Goal: Task Accomplishment & Management: Use online tool/utility

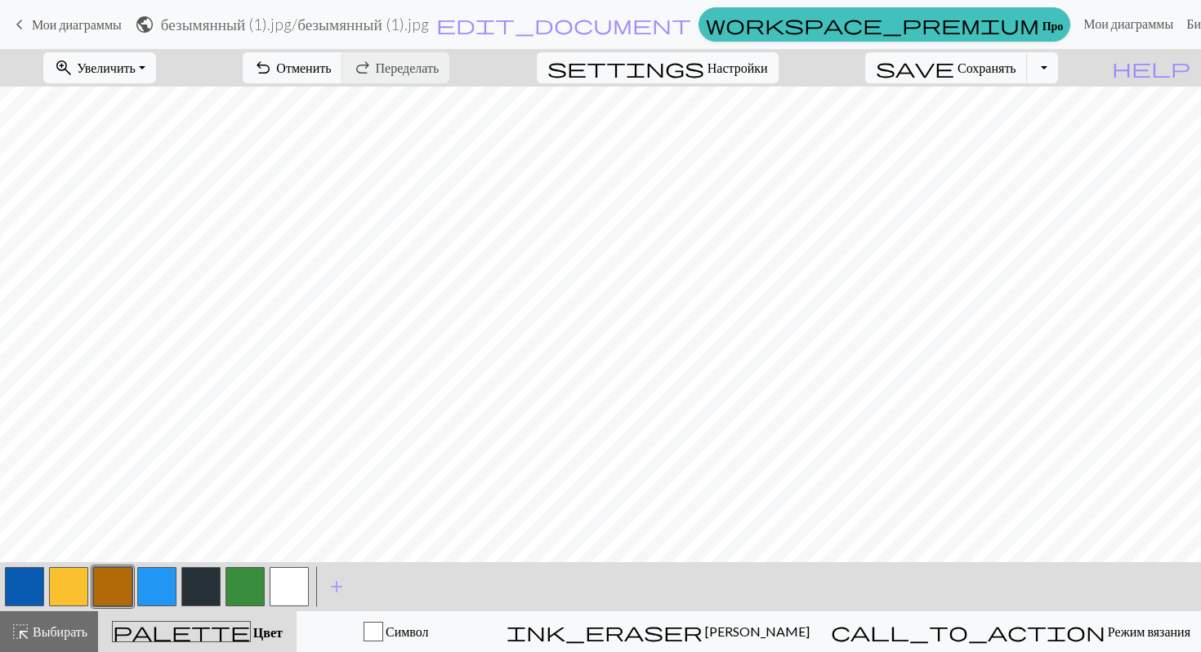
click at [148, 592] on button "button" at bounding box center [156, 586] width 39 height 39
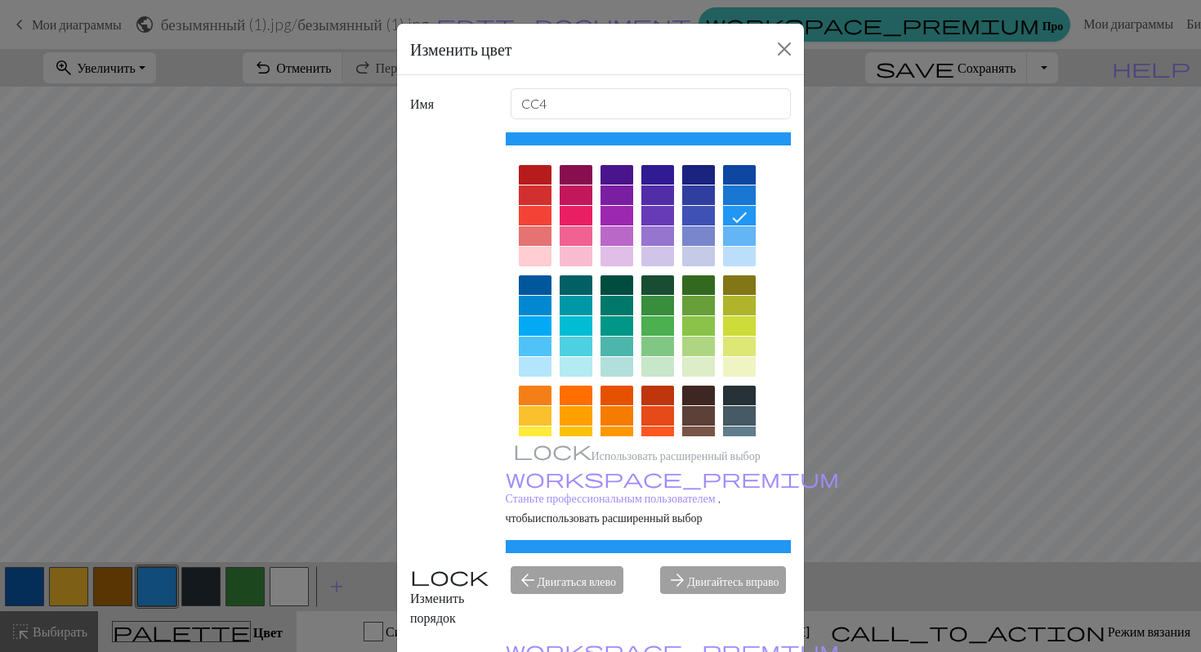
scroll to position [105, 0]
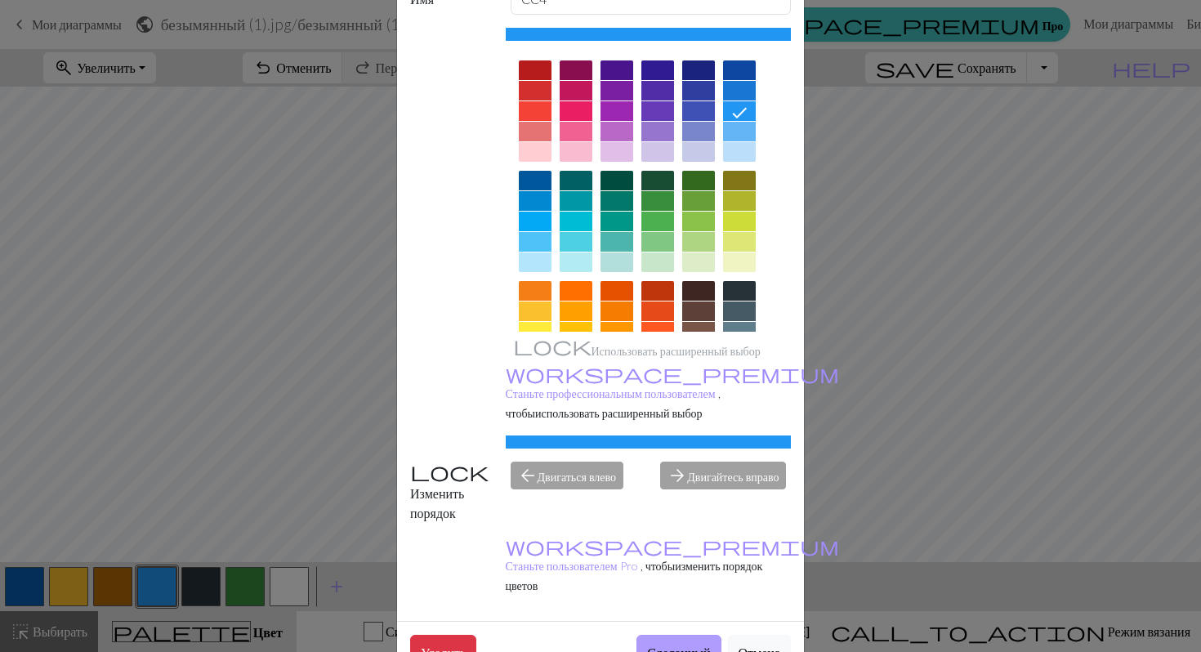
click at [661, 635] on button "Сделанный" at bounding box center [679, 652] width 84 height 34
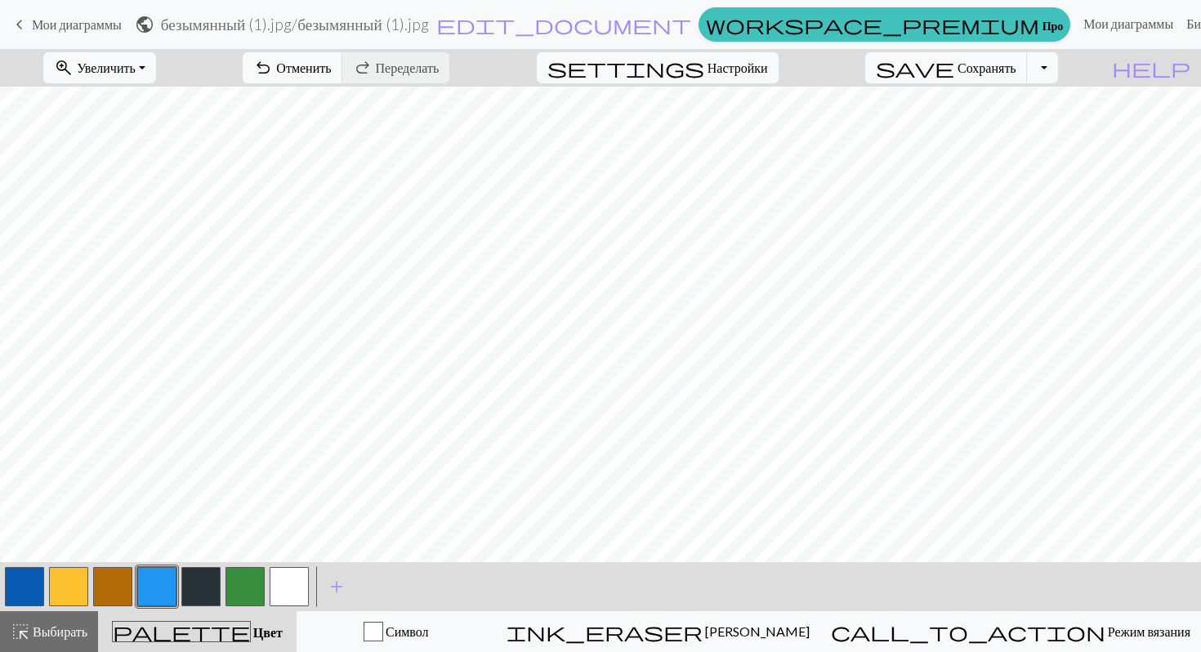
click at [200, 585] on button "button" at bounding box center [200, 586] width 39 height 39
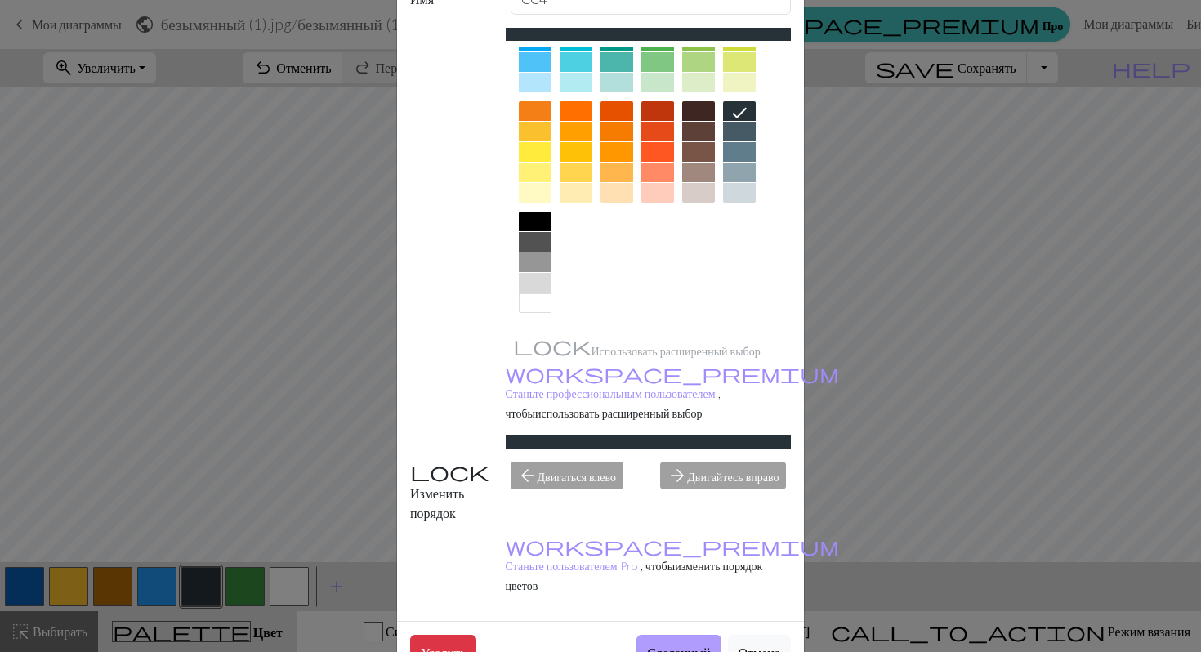
click at [658, 645] on font "Сделанный" at bounding box center [678, 653] width 63 height 16
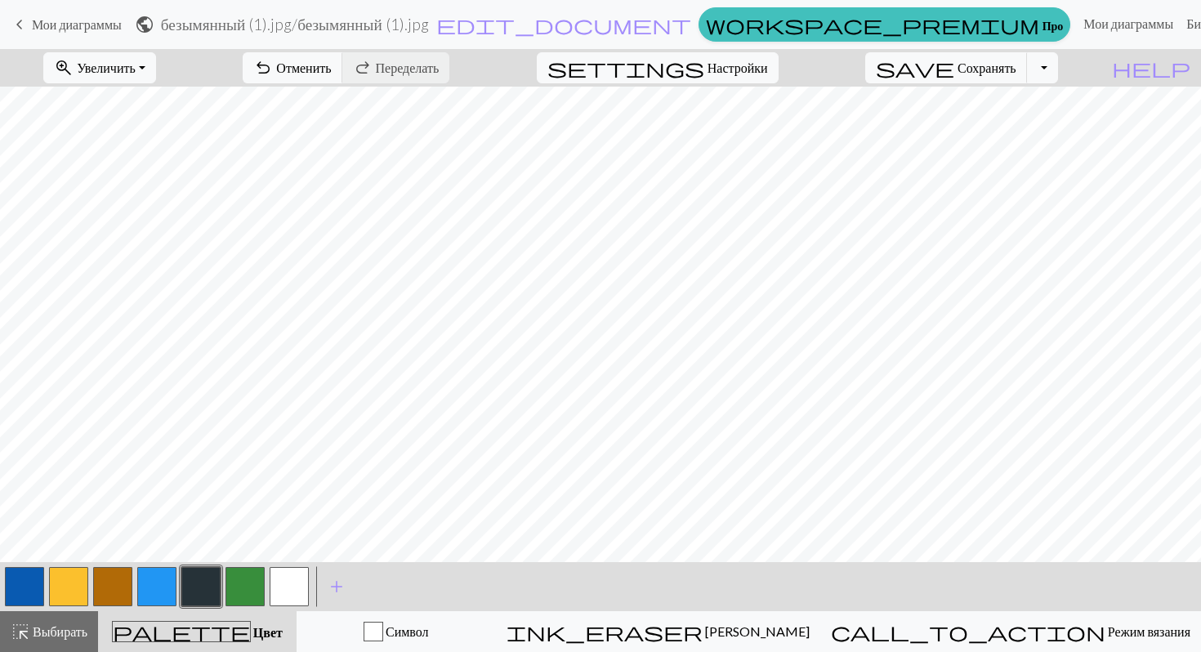
click at [276, 582] on button "button" at bounding box center [289, 586] width 39 height 39
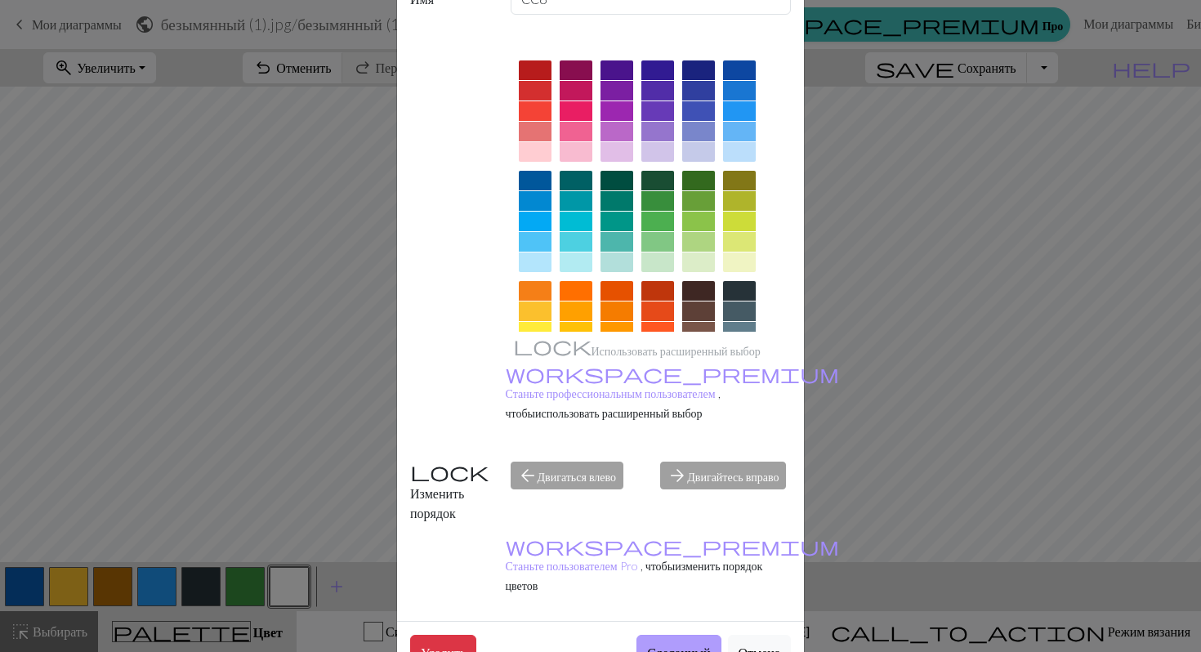
click at [674, 635] on button "Сделанный" at bounding box center [679, 652] width 84 height 34
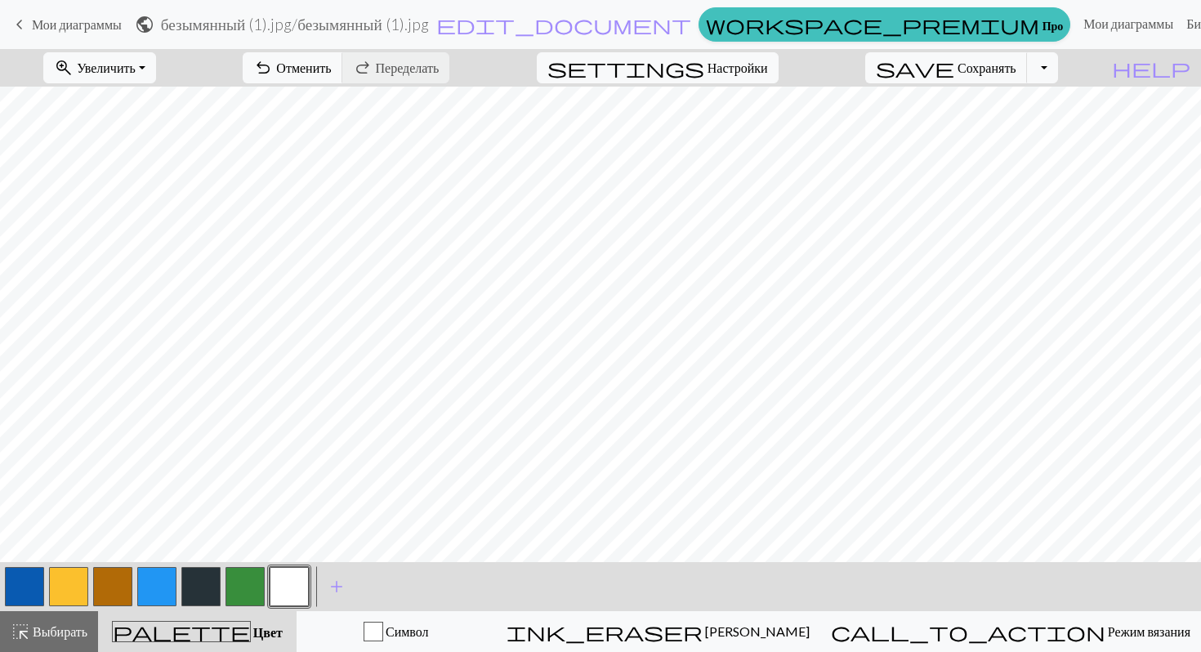
click at [140, 591] on button "button" at bounding box center [156, 586] width 39 height 39
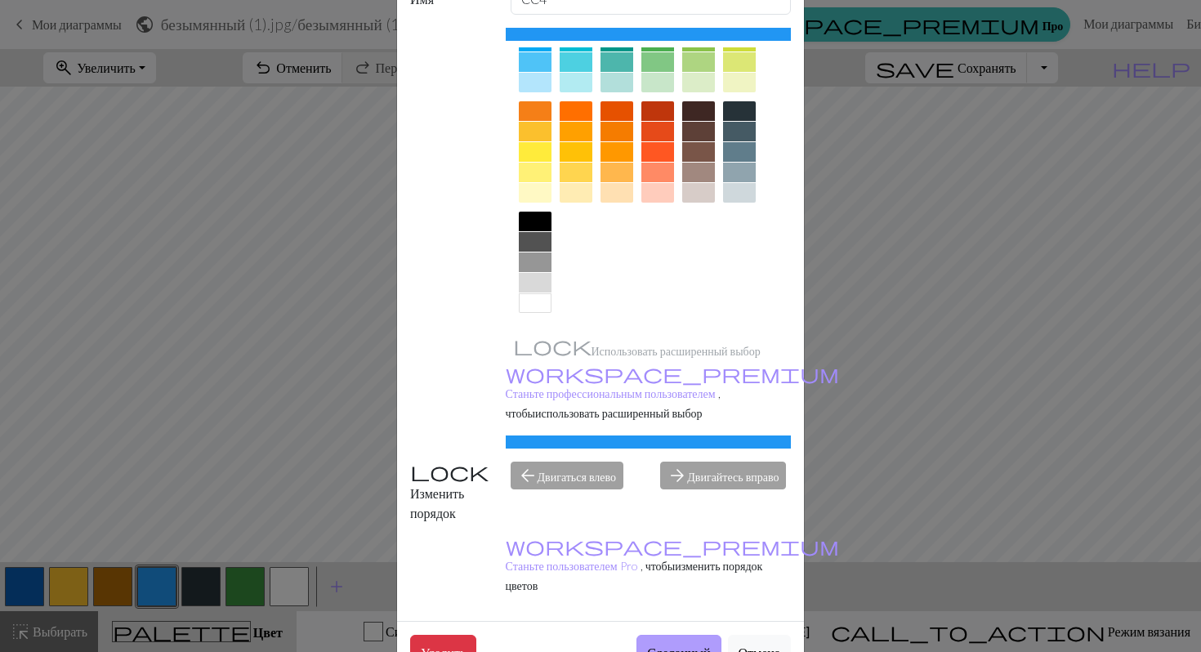
click at [659, 645] on font "Сделанный" at bounding box center [678, 653] width 63 height 16
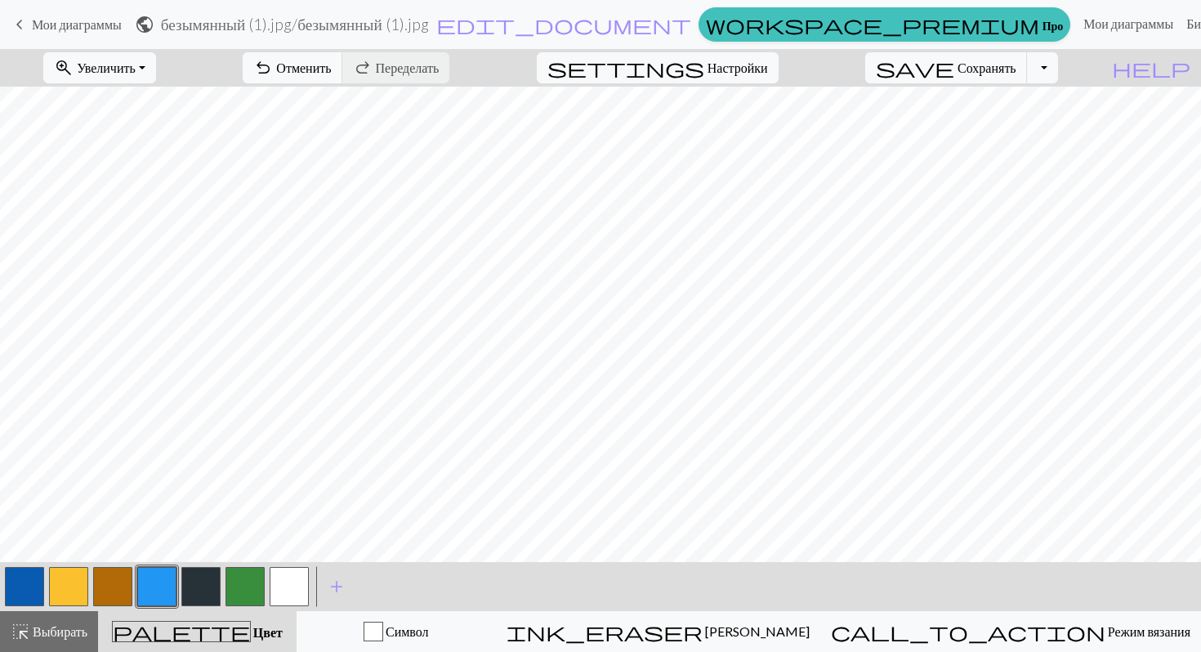
click at [289, 591] on button "button" at bounding box center [289, 586] width 39 height 39
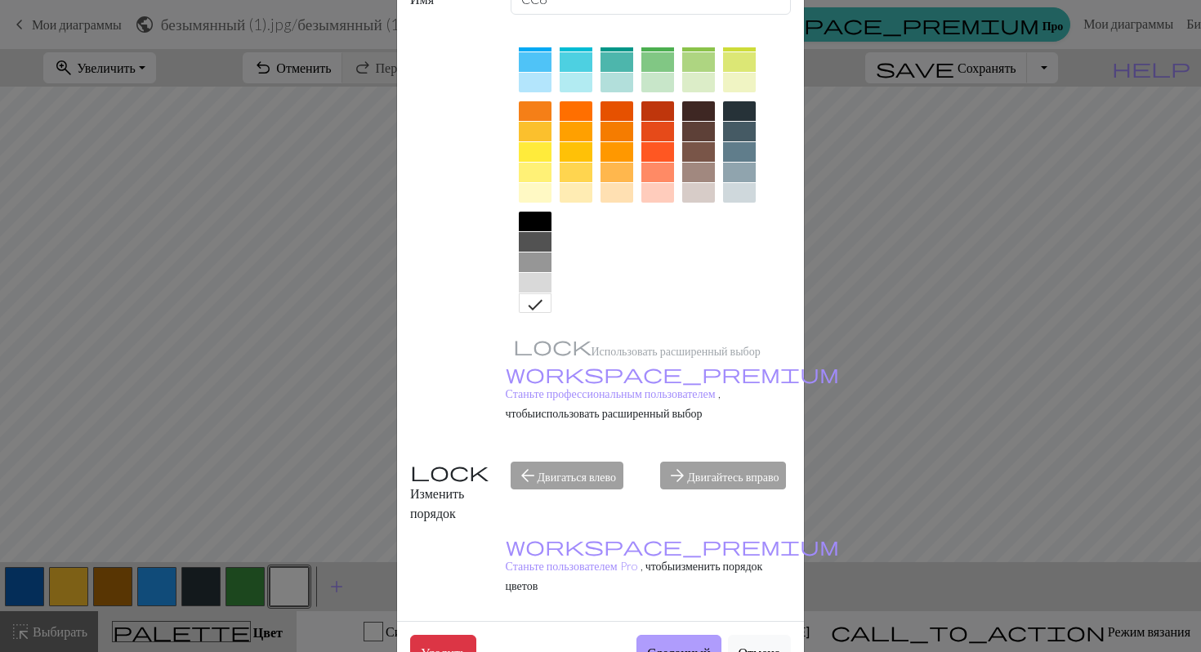
click at [651, 645] on font "Сделанный" at bounding box center [678, 653] width 63 height 16
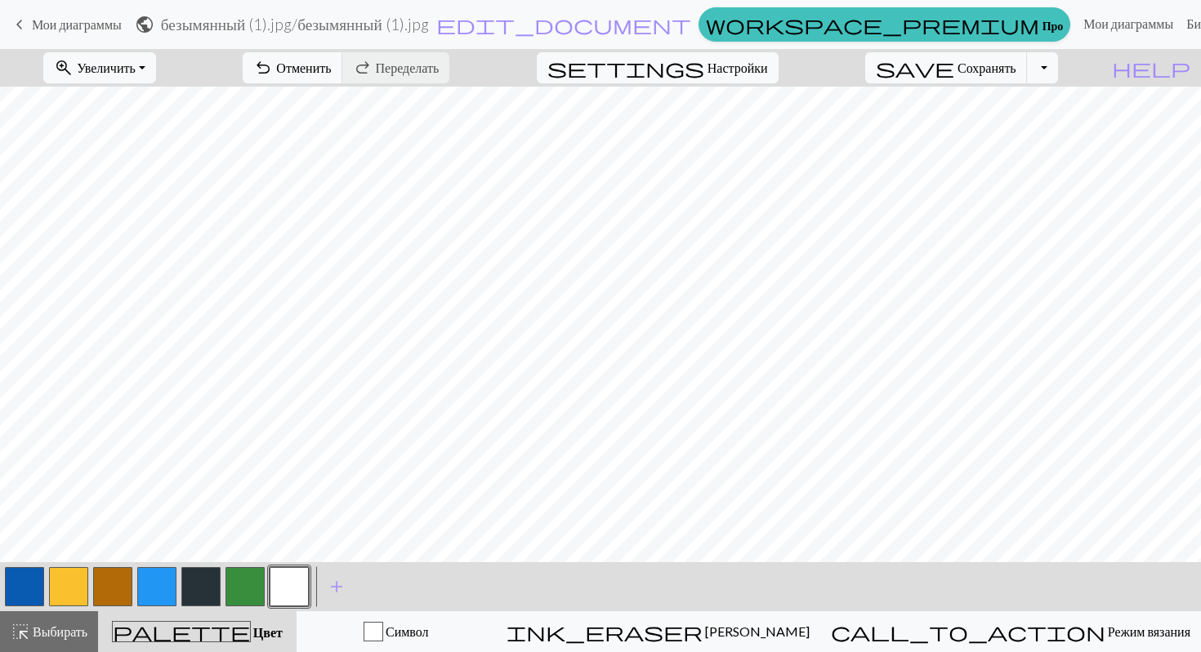
click at [30, 588] on button "button" at bounding box center [24, 586] width 39 height 39
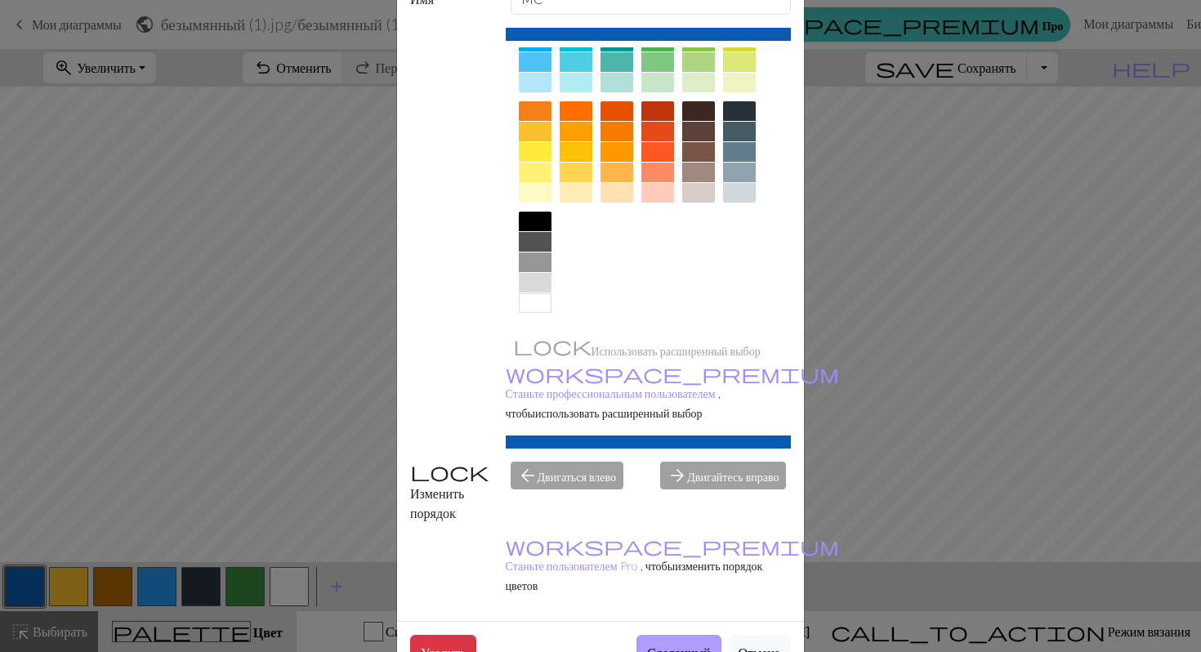
click at [690, 645] on font "Сделанный" at bounding box center [678, 653] width 63 height 16
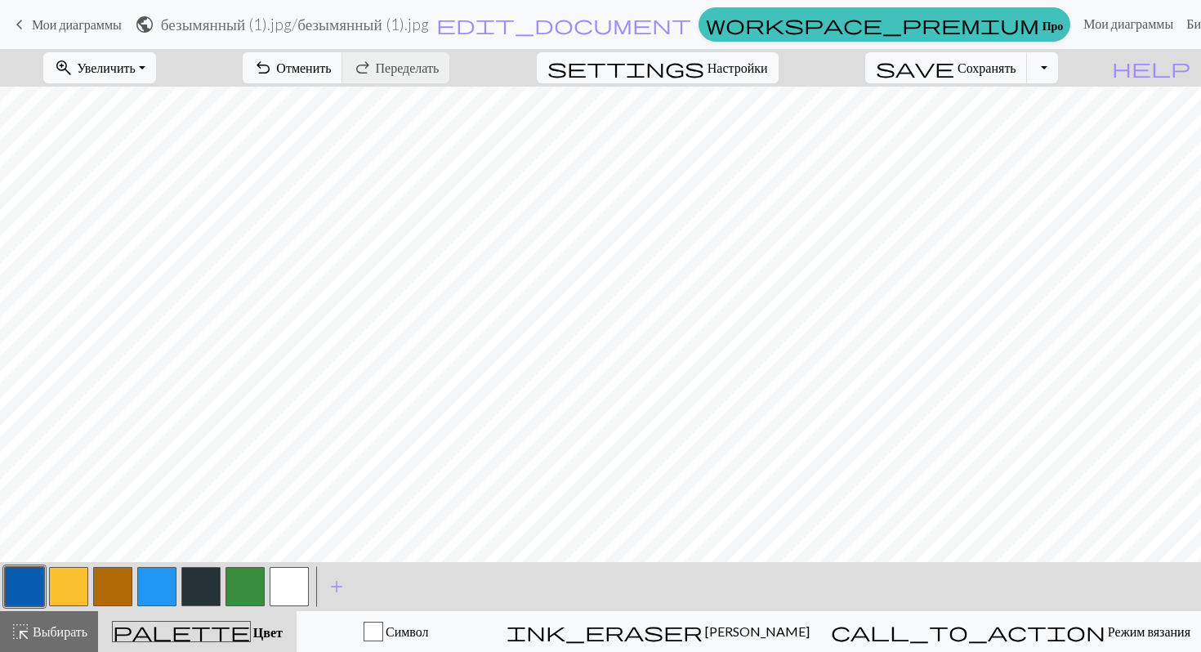
click at [195, 588] on button "button" at bounding box center [200, 586] width 39 height 39
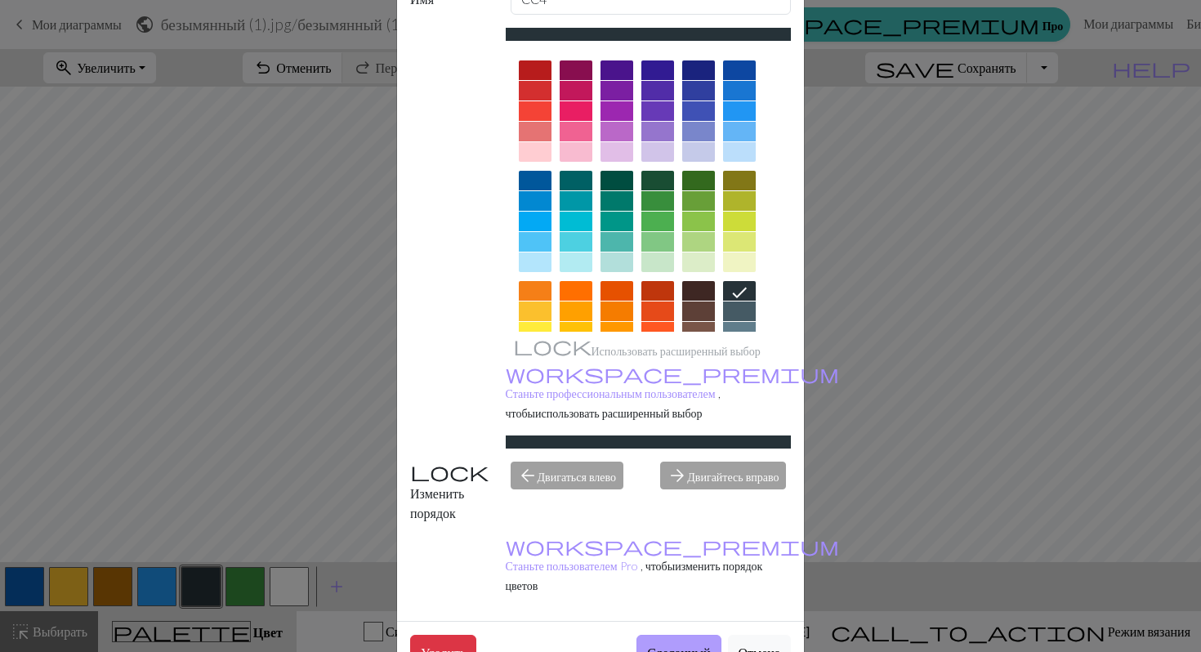
click at [668, 645] on font "Сделанный" at bounding box center [678, 653] width 63 height 16
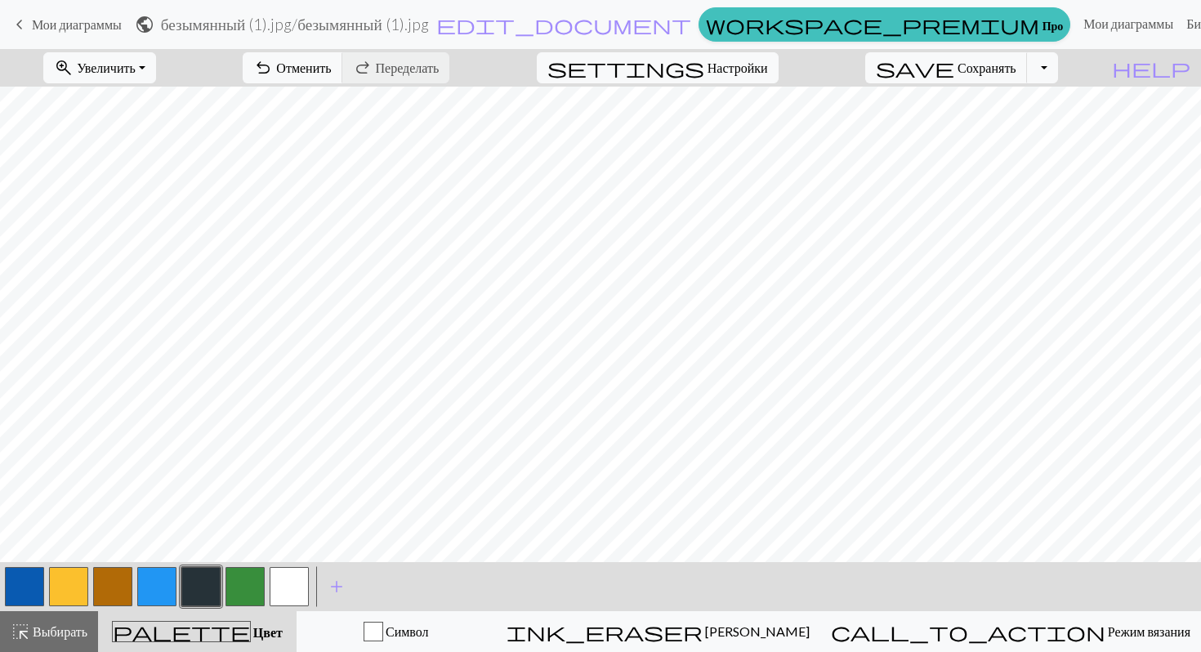
click at [168, 570] on button "button" at bounding box center [156, 586] width 39 height 39
click at [163, 579] on button "button" at bounding box center [156, 586] width 39 height 39
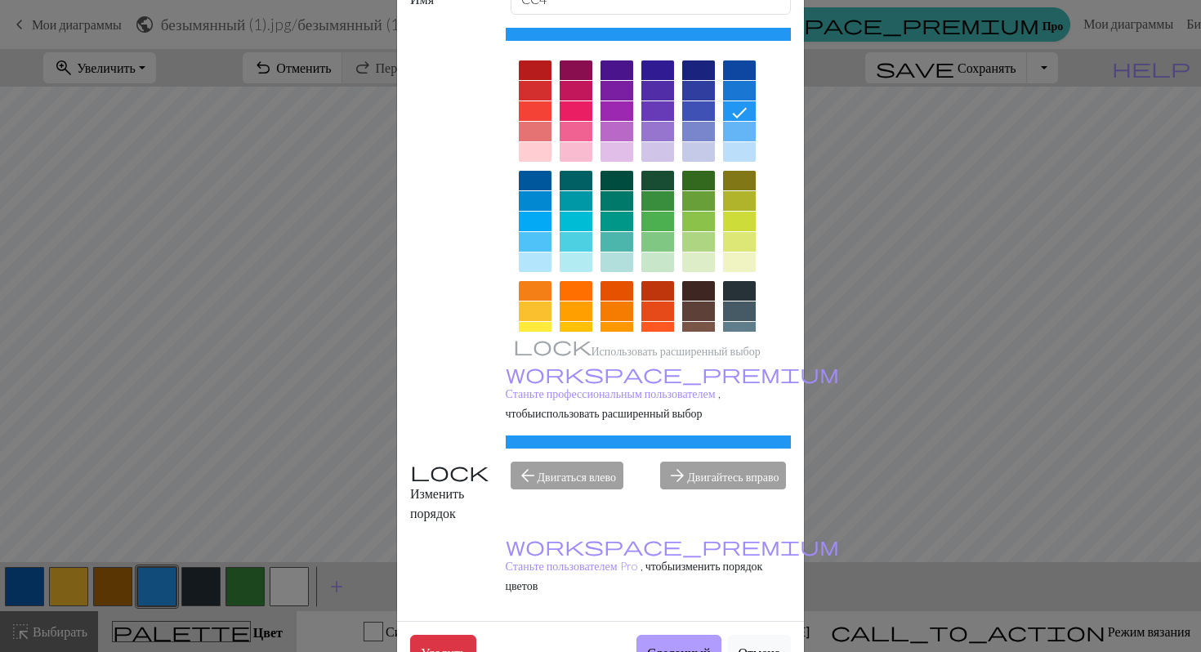
click at [668, 645] on font "Сделанный" at bounding box center [678, 653] width 63 height 16
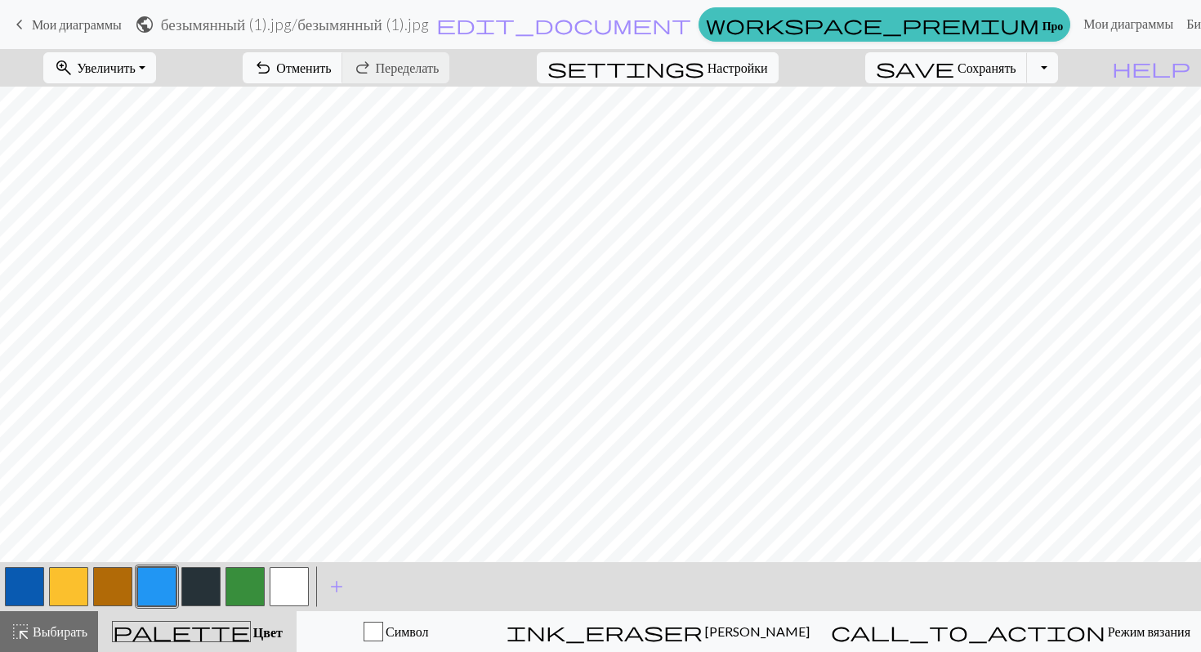
click at [286, 579] on button "button" at bounding box center [289, 586] width 39 height 39
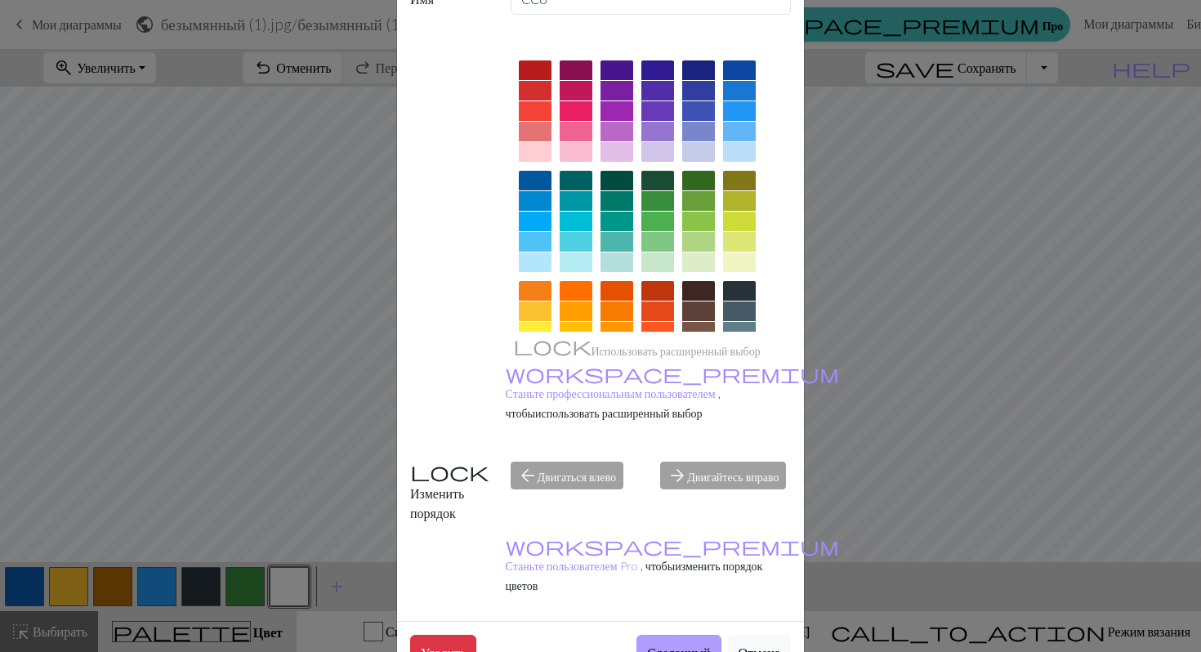
click at [689, 645] on font "Сделанный" at bounding box center [678, 653] width 63 height 16
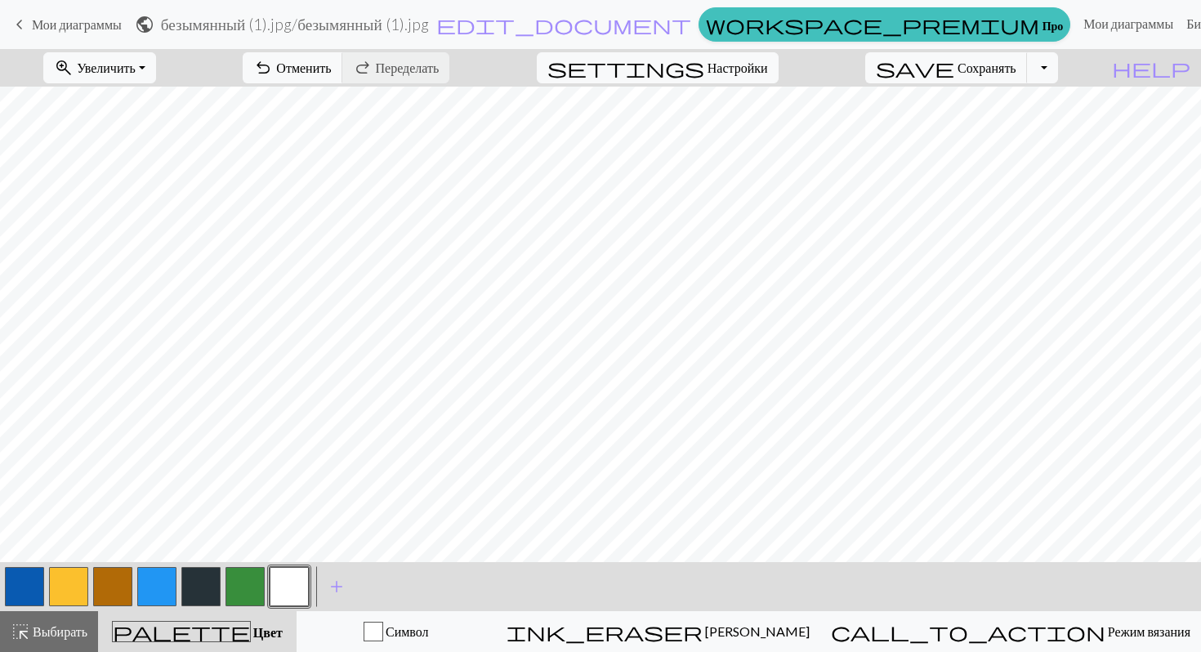
click at [207, 580] on button "button" at bounding box center [200, 586] width 39 height 39
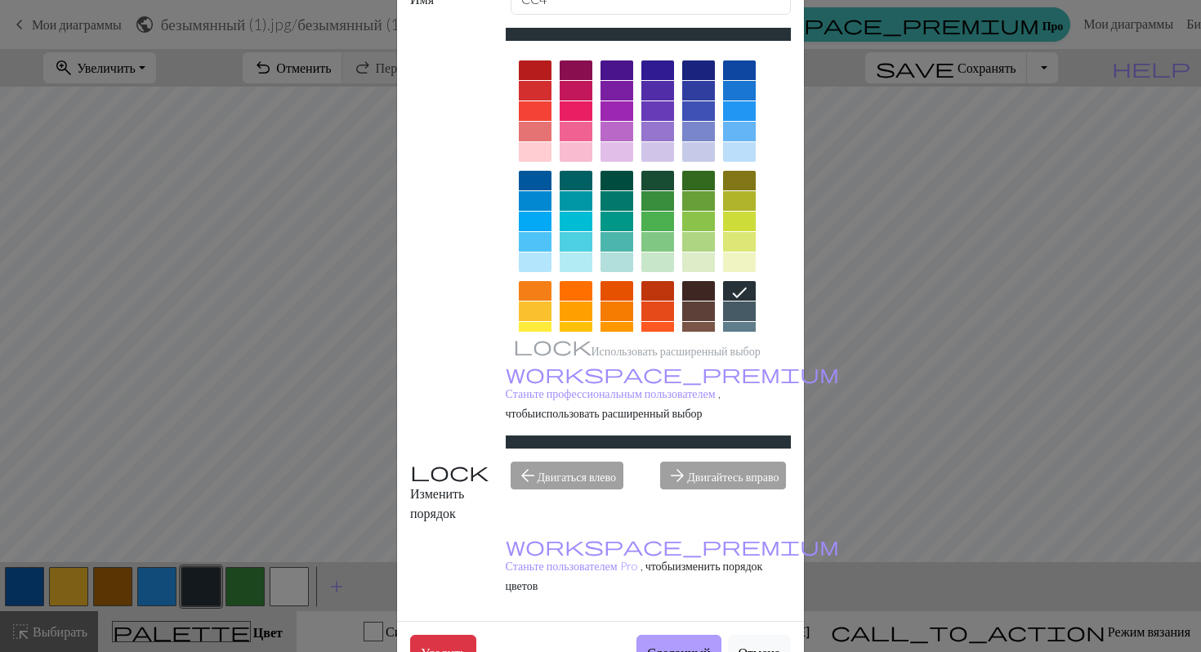
click at [682, 645] on font "Сделанный" at bounding box center [678, 653] width 63 height 16
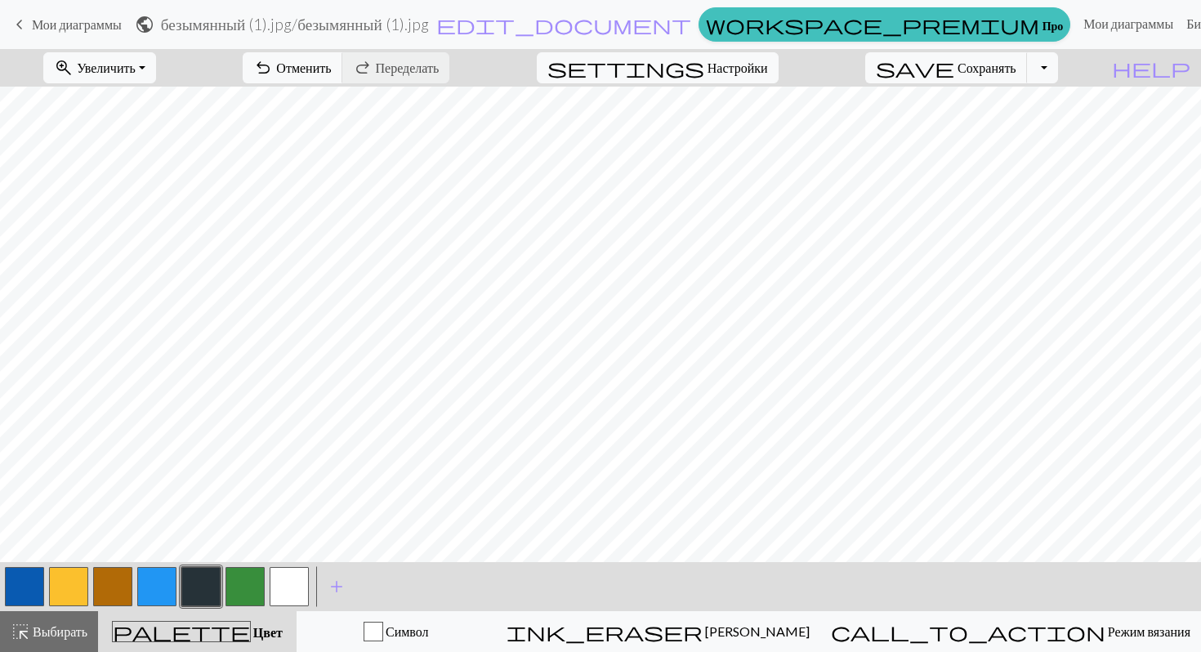
click at [157, 575] on button "button" at bounding box center [156, 586] width 39 height 39
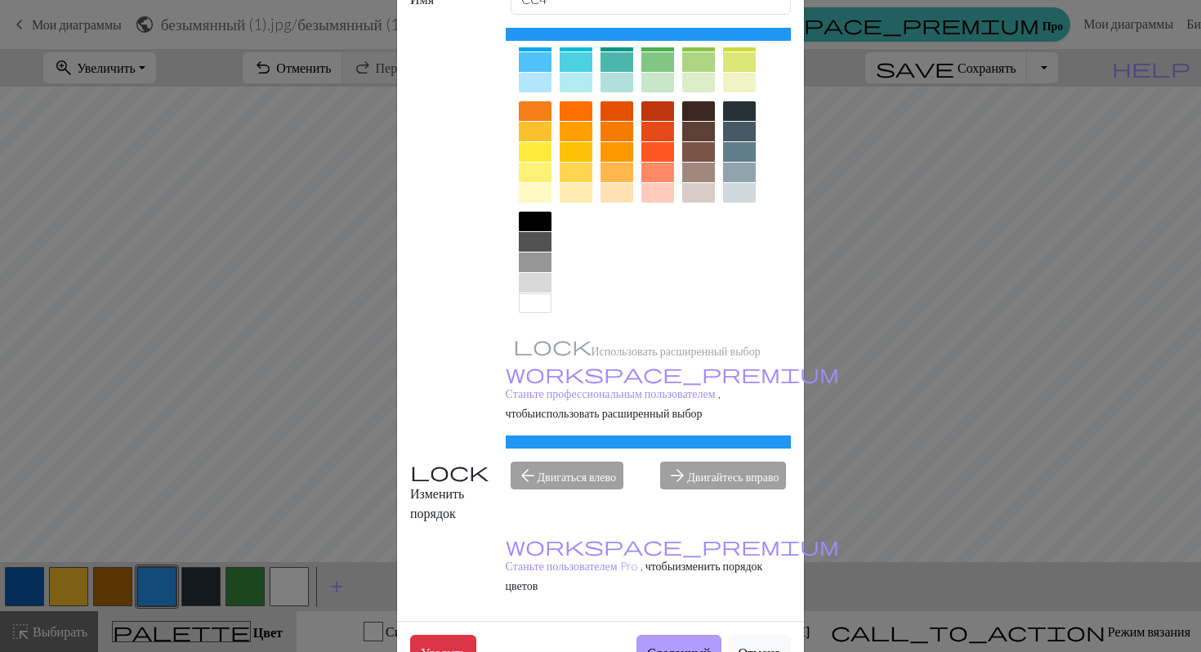
click at [655, 645] on font "Сделанный" at bounding box center [678, 653] width 63 height 16
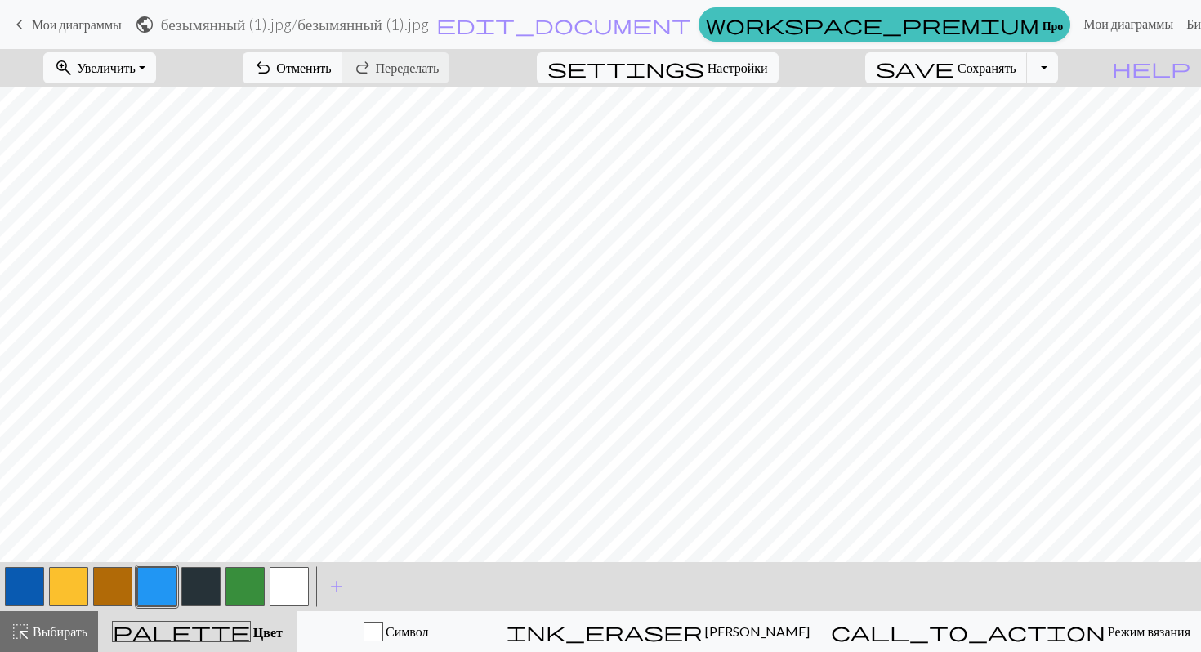
click at [167, 594] on button "button" at bounding box center [156, 586] width 39 height 39
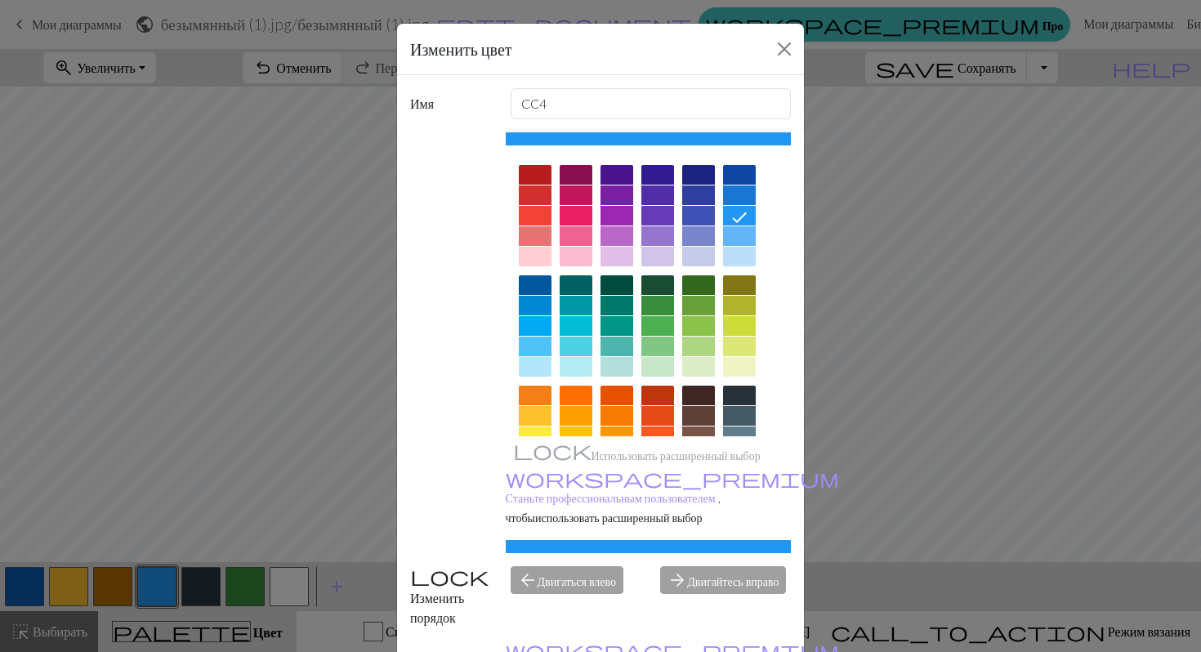
scroll to position [2, 0]
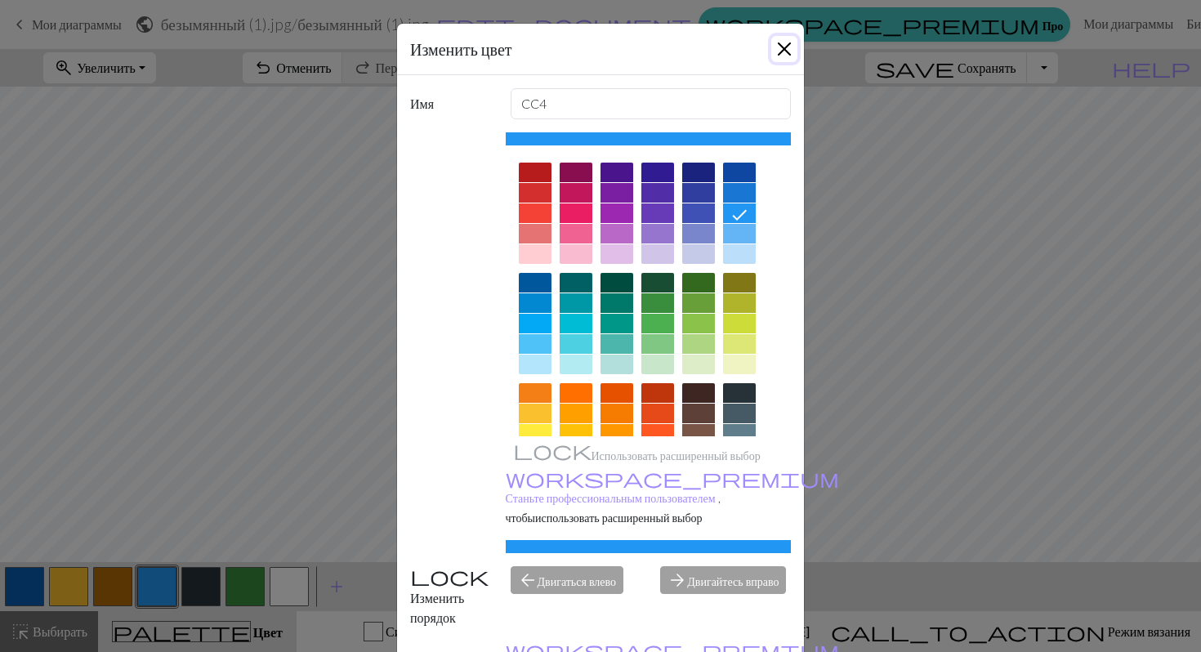
click at [782, 45] on button "Закрывать" at bounding box center [785, 49] width 26 height 26
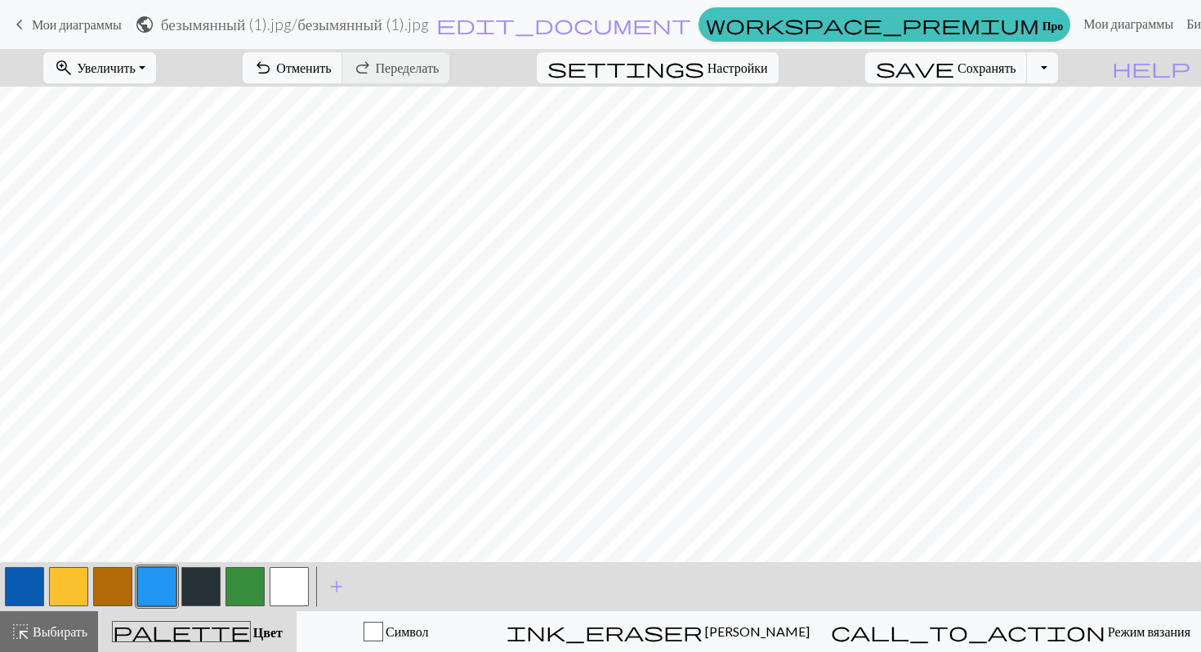
click at [25, 570] on button "button" at bounding box center [24, 586] width 39 height 39
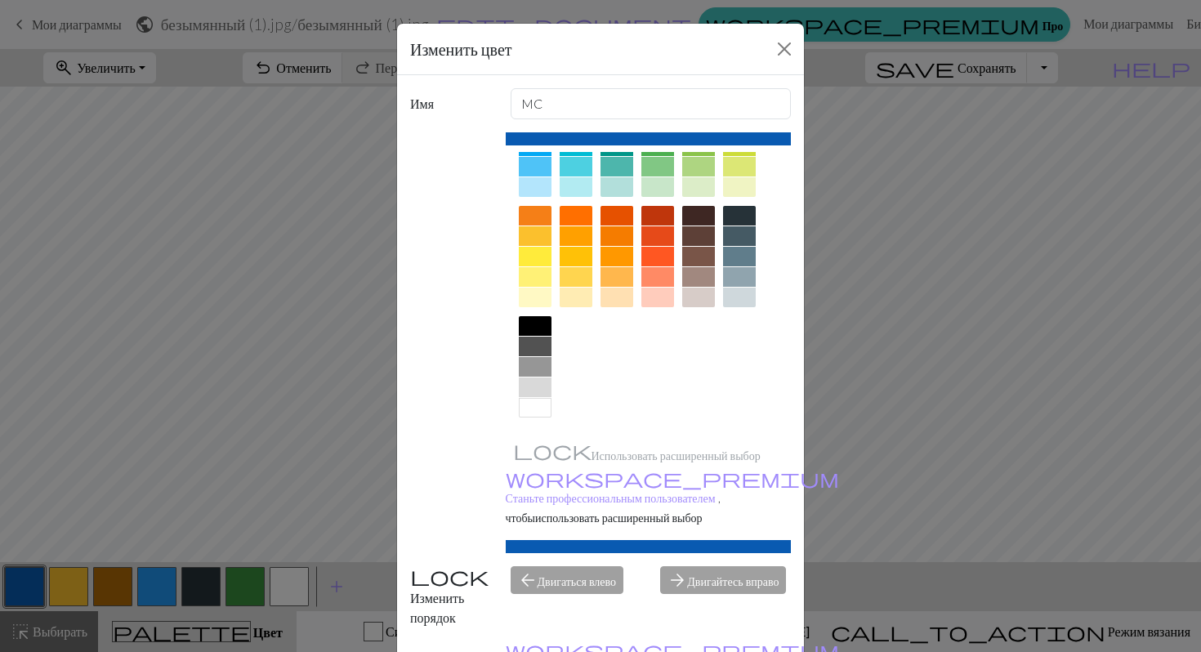
scroll to position [105, 0]
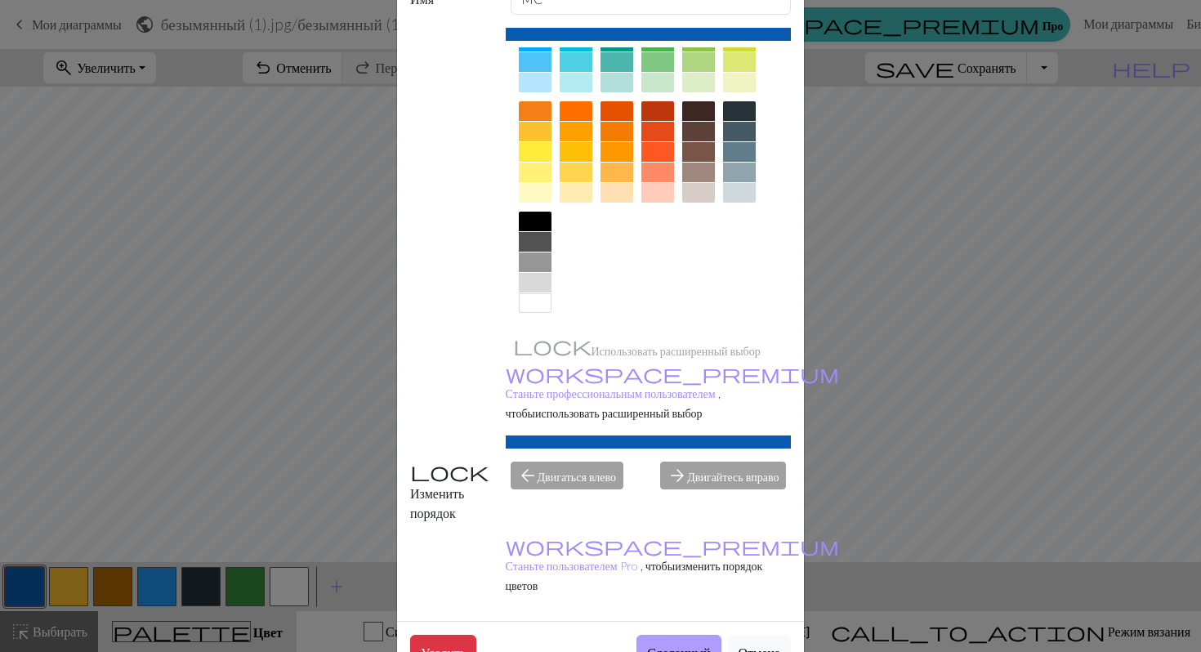
click at [670, 635] on button "Сделанный" at bounding box center [679, 652] width 84 height 34
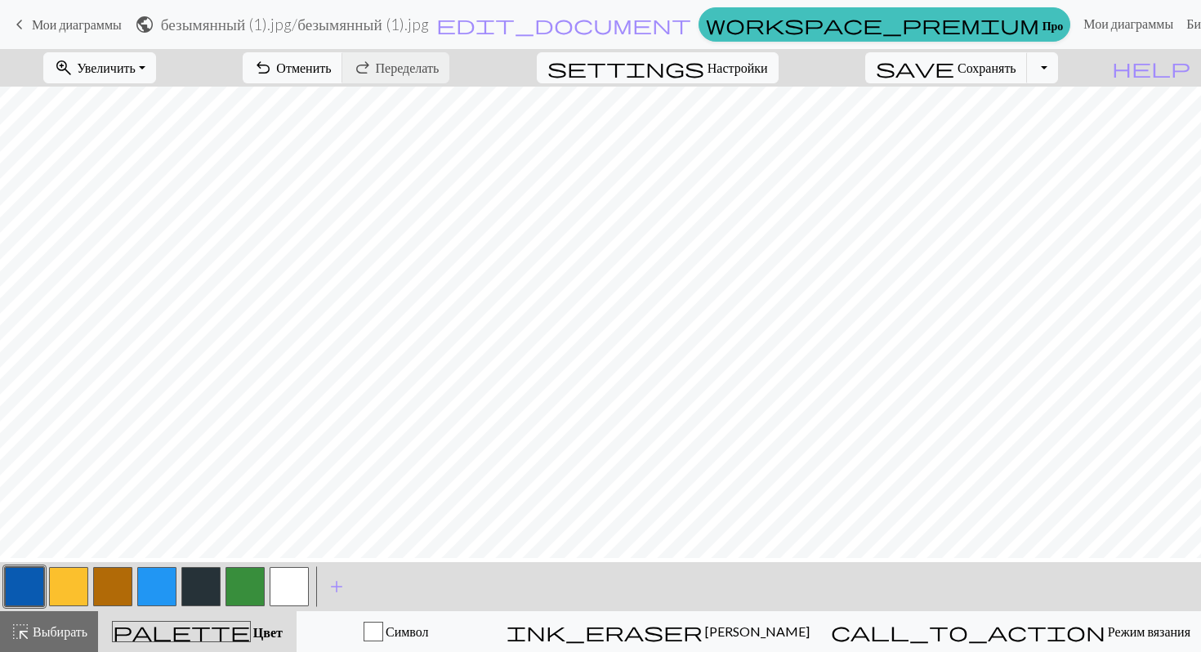
scroll to position [0, 0]
click at [137, 592] on button "button" at bounding box center [156, 586] width 39 height 39
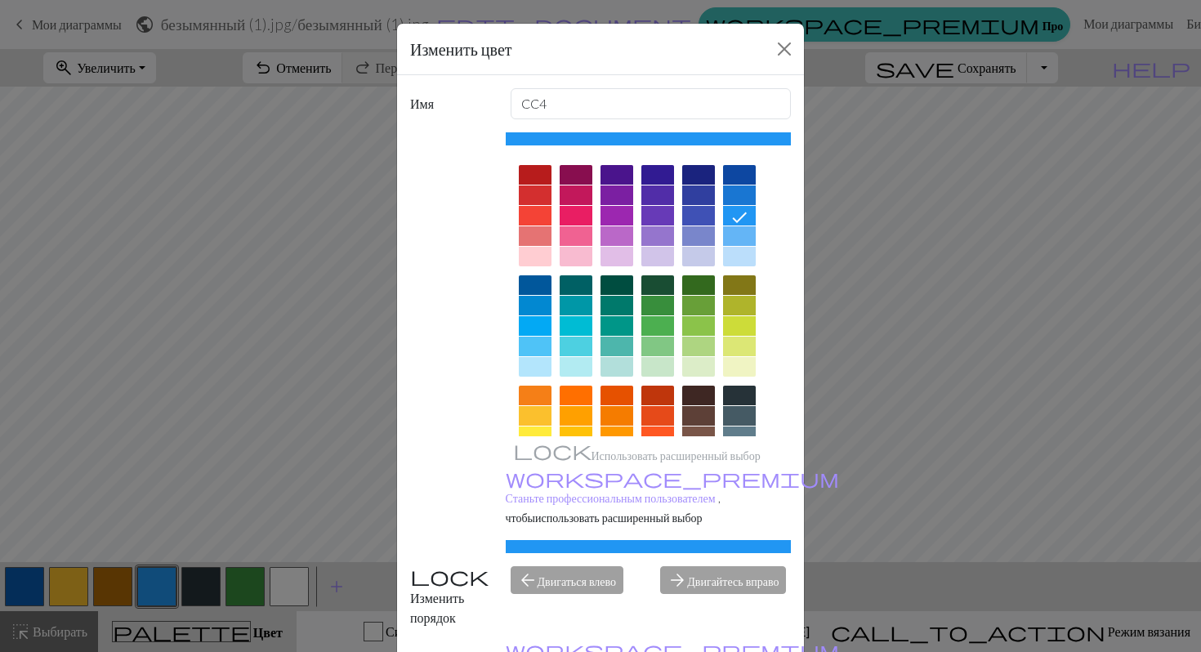
scroll to position [105, 0]
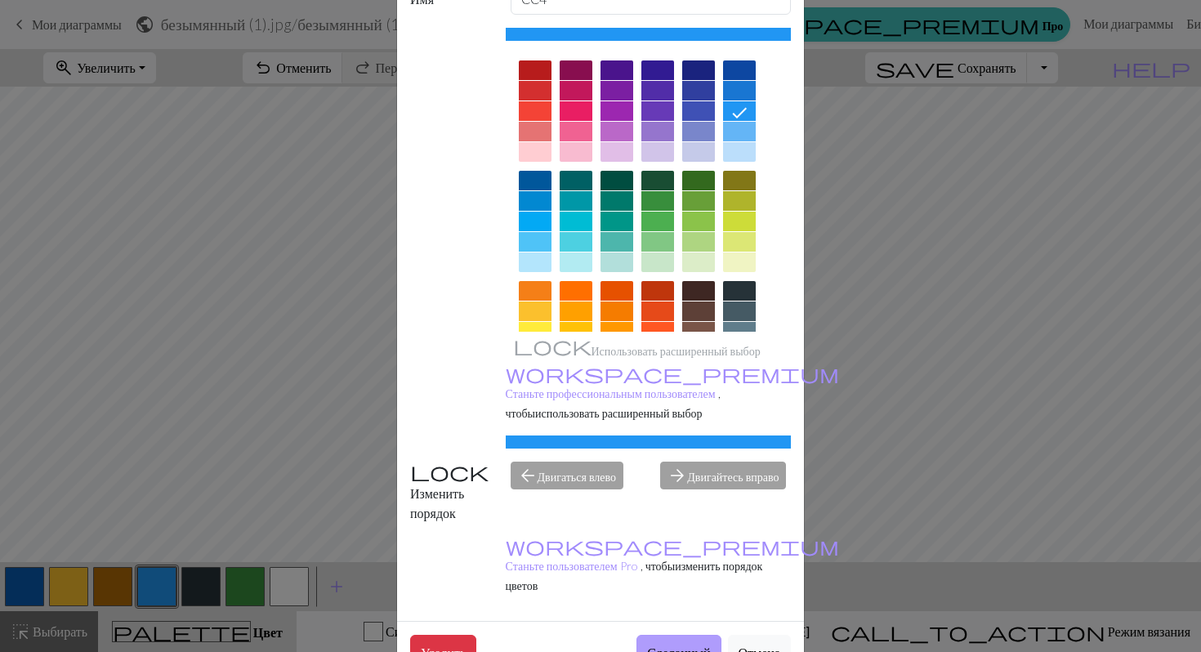
click at [653, 645] on font "Сделанный" at bounding box center [678, 653] width 63 height 16
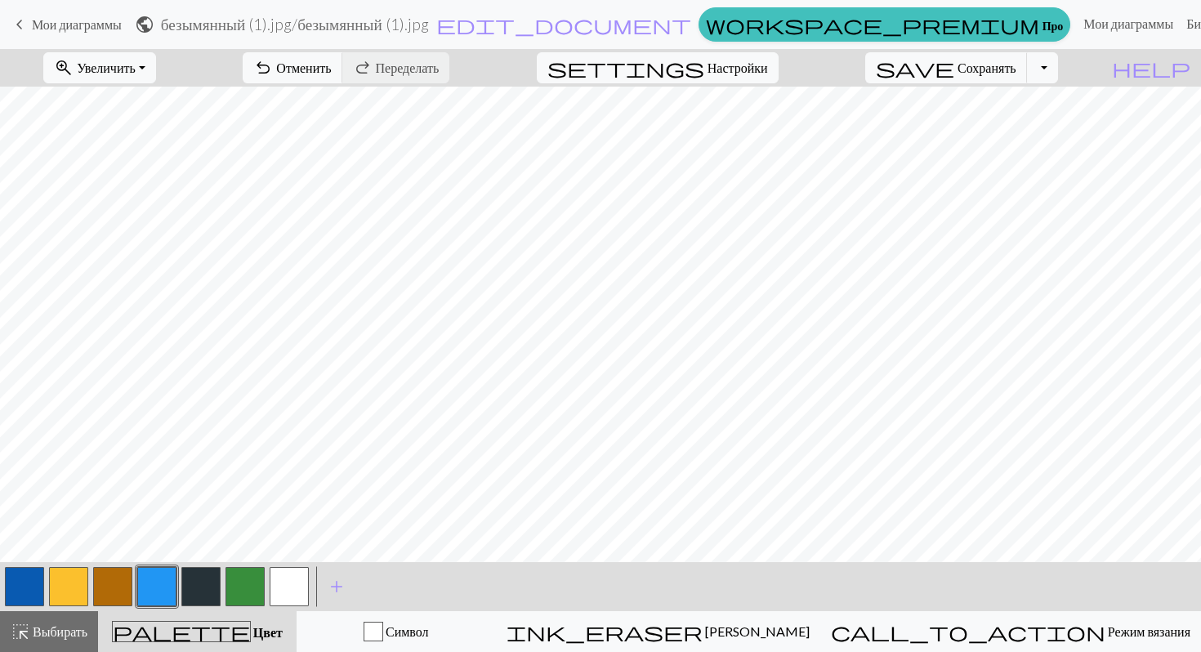
click at [198, 581] on button "button" at bounding box center [200, 586] width 39 height 39
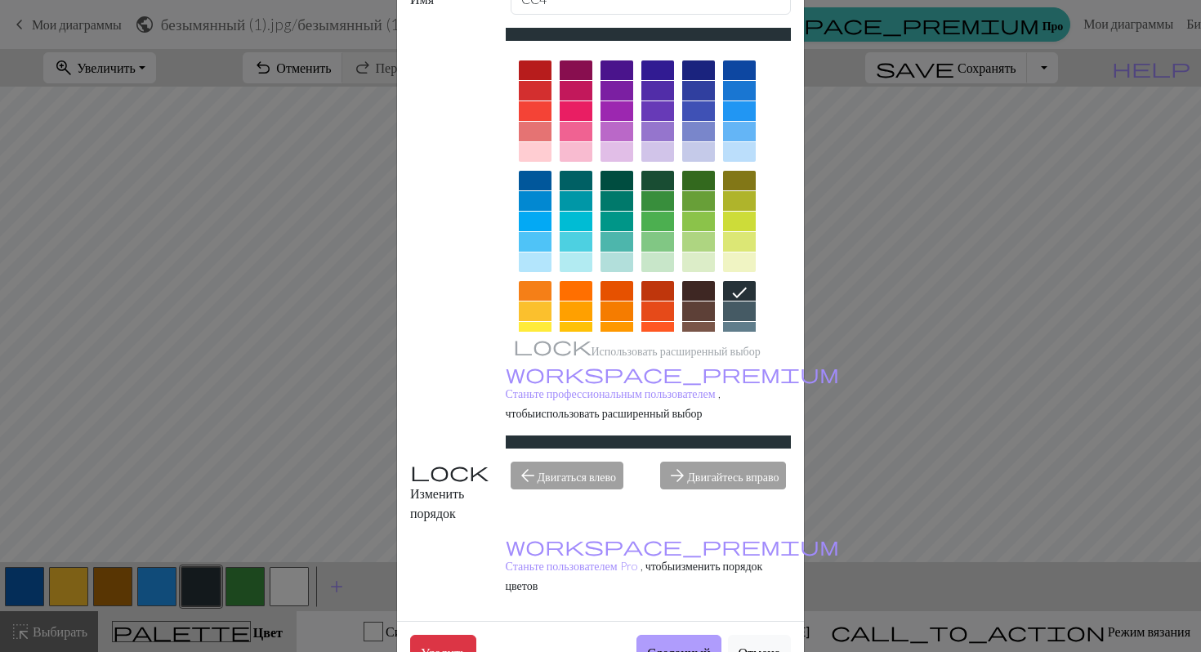
click at [667, 645] on font "Сделанный" at bounding box center [678, 653] width 63 height 16
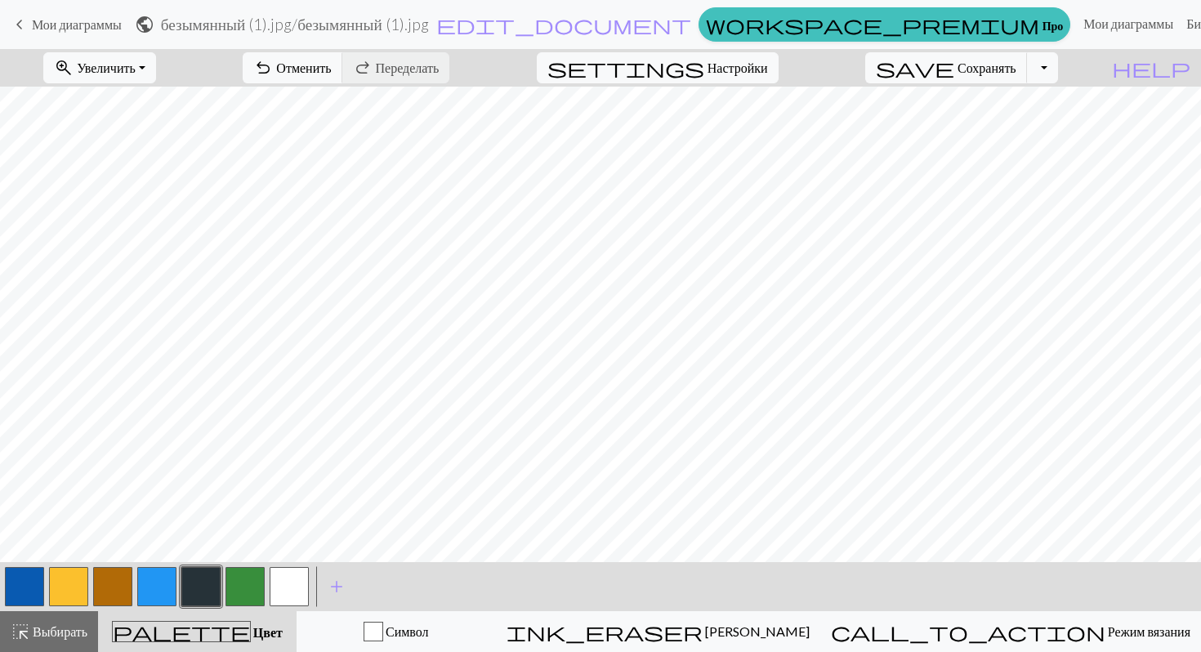
click at [11, 582] on button "button" at bounding box center [24, 586] width 39 height 39
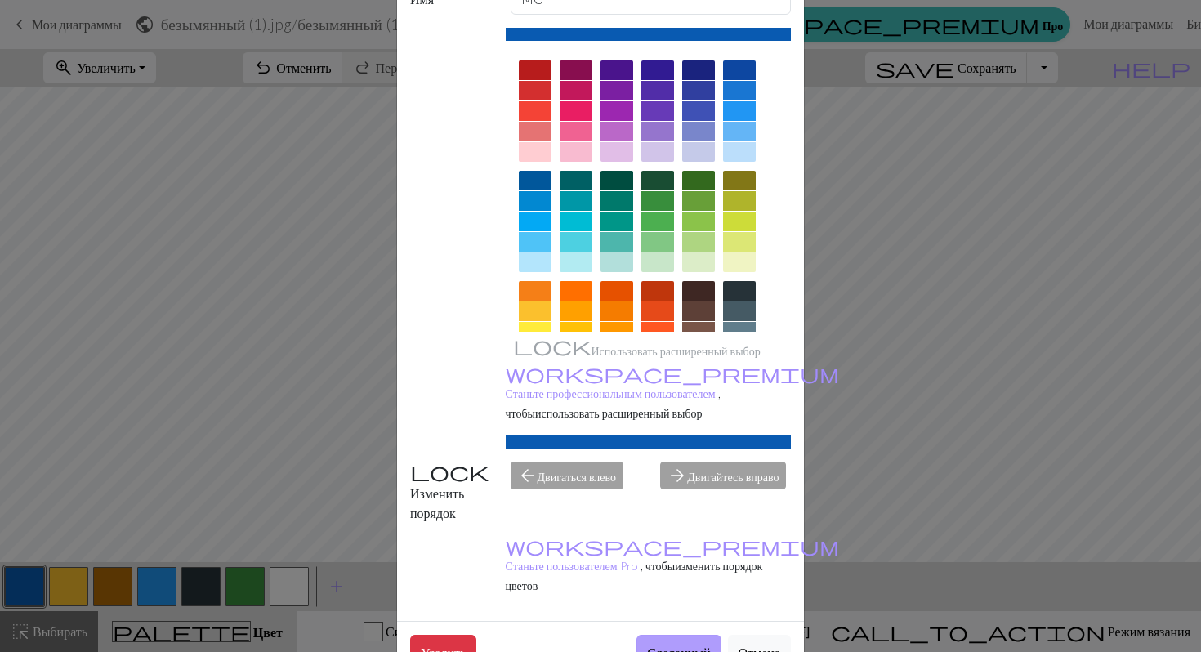
click at [677, 645] on font "Сделанный" at bounding box center [678, 653] width 63 height 16
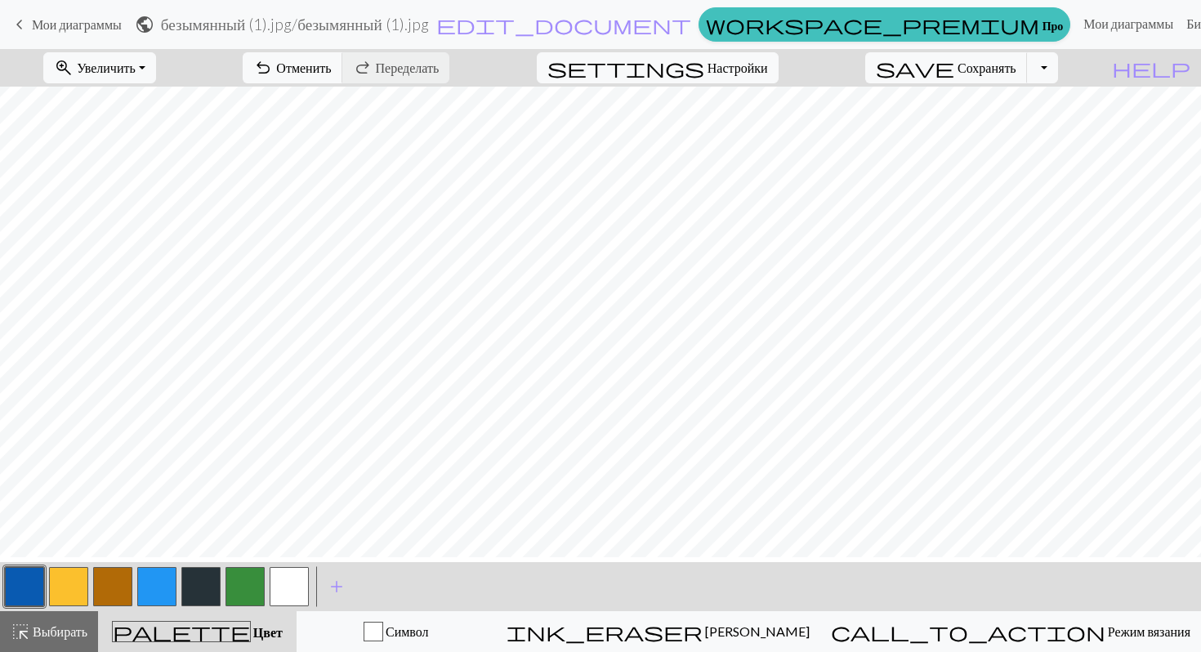
scroll to position [0, 0]
click at [201, 588] on button "button" at bounding box center [200, 586] width 39 height 39
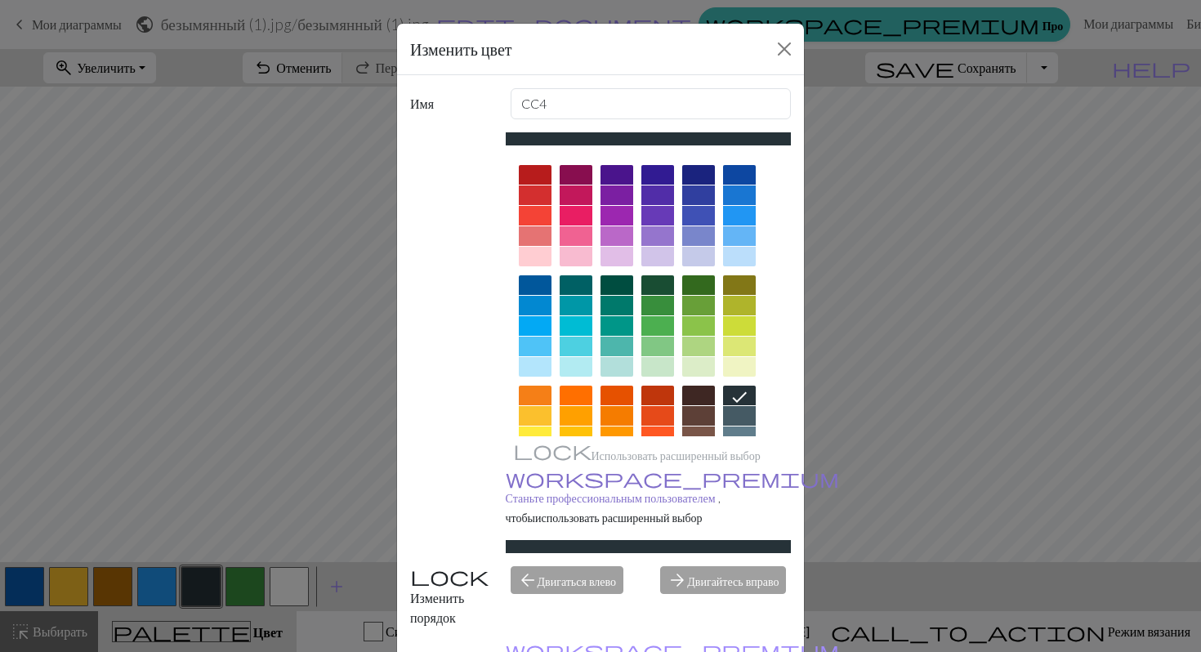
scroll to position [105, 0]
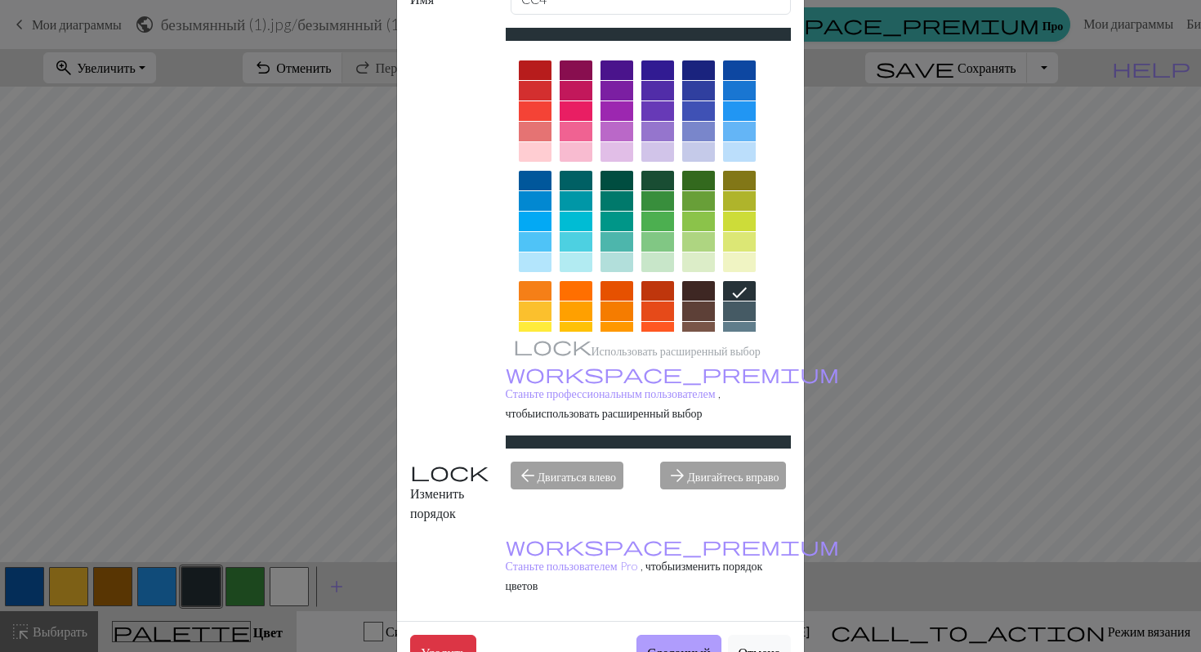
click at [700, 643] on font "Сделанный" at bounding box center [678, 651] width 63 height 16
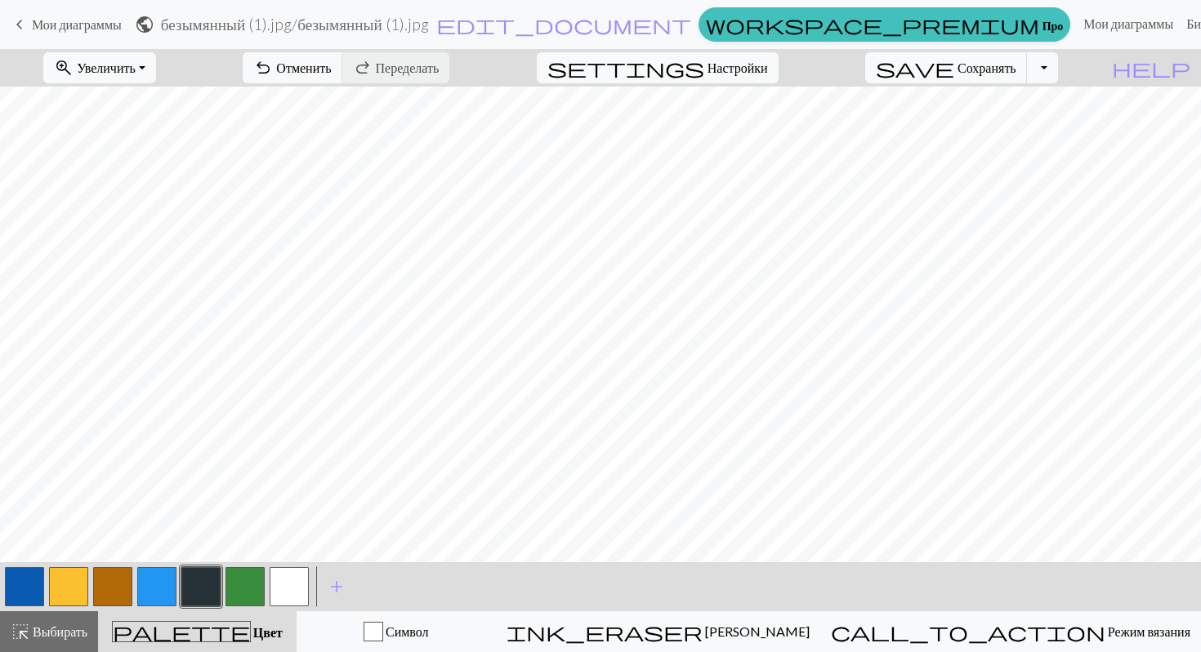
click at [30, 593] on button "button" at bounding box center [24, 586] width 39 height 39
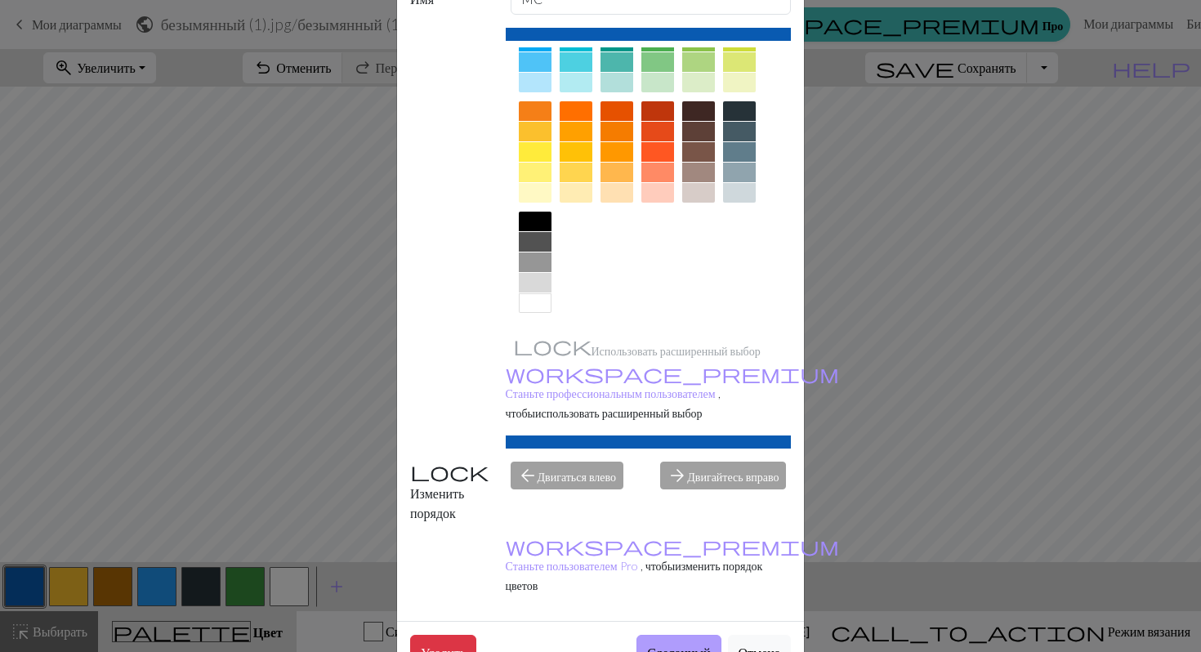
click at [668, 643] on font "Сделанный" at bounding box center [678, 651] width 63 height 16
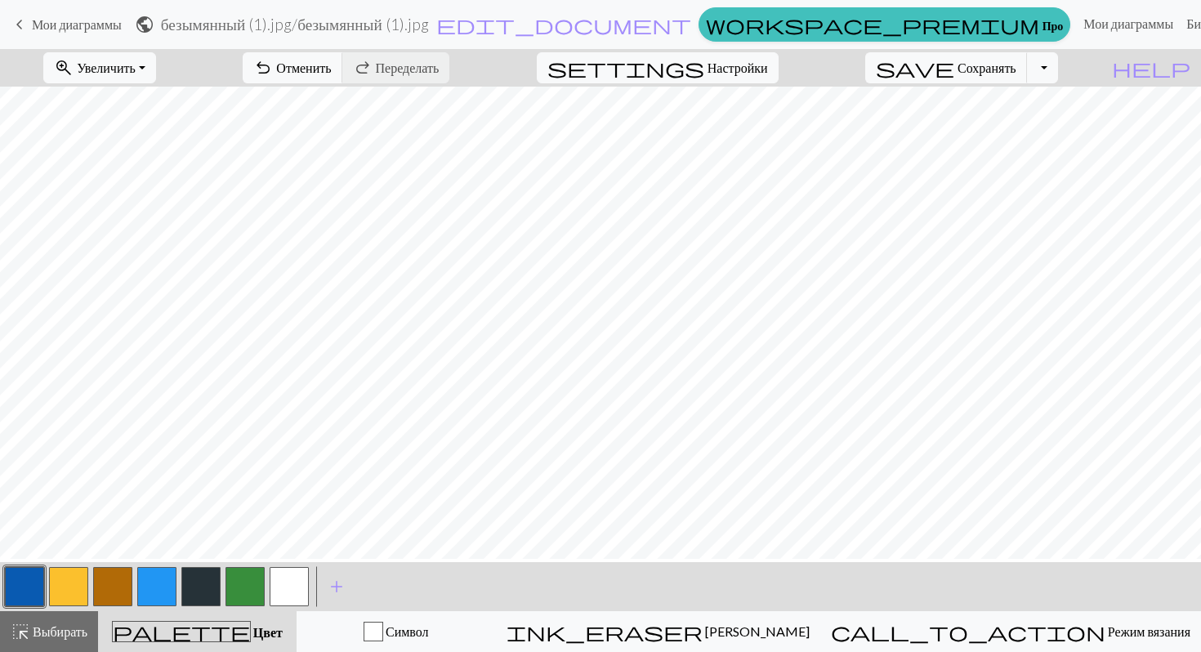
scroll to position [0, 0]
